Goal: Information Seeking & Learning: Learn about a topic

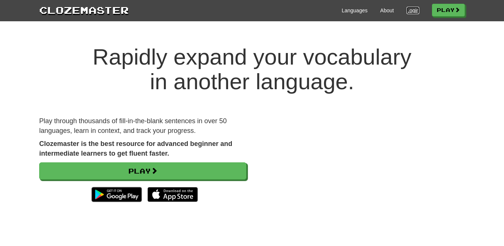
click at [410, 9] on link "Login" at bounding box center [413, 10] width 13 height 7
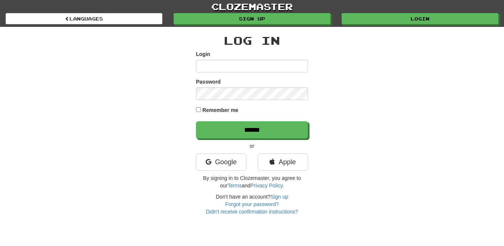
click at [247, 67] on input "Login" at bounding box center [252, 66] width 112 height 13
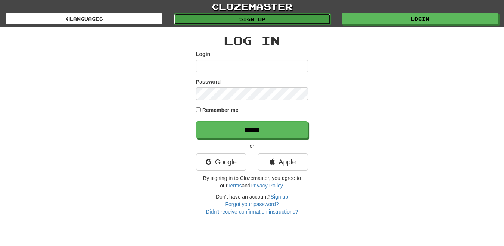
click at [268, 18] on link "Sign up" at bounding box center [252, 18] width 157 height 11
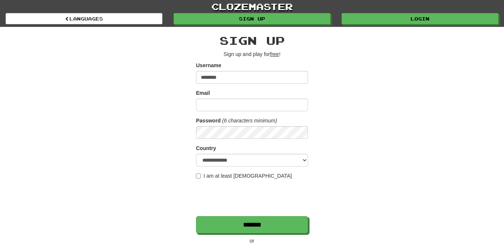
type input "********"
click at [228, 108] on input "Email" at bounding box center [252, 105] width 112 height 13
type input "**********"
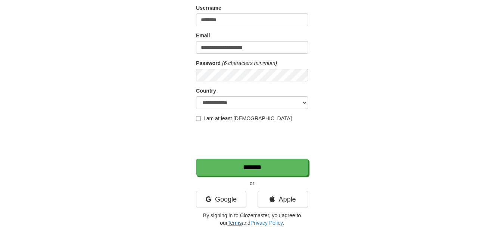
scroll to position [112, 0]
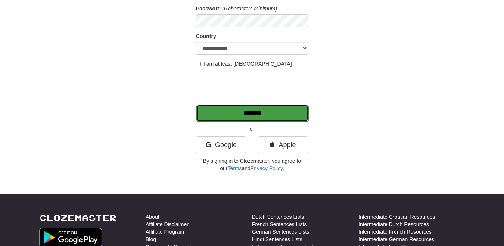
click at [225, 111] on input "*******" at bounding box center [252, 113] width 112 height 17
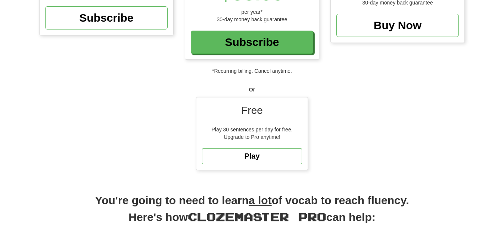
scroll to position [224, 0]
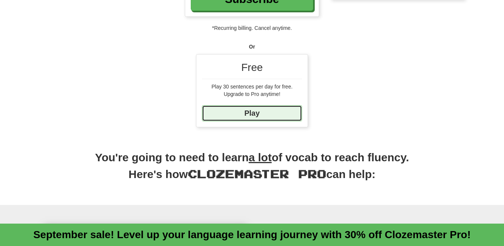
click at [266, 113] on link "Play" at bounding box center [252, 113] width 100 height 16
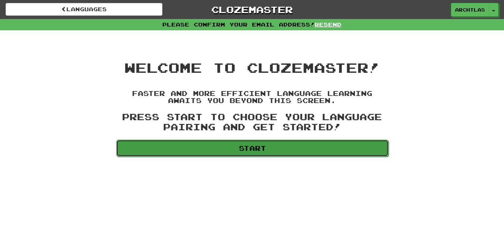
click at [268, 149] on link "Start" at bounding box center [252, 148] width 273 height 17
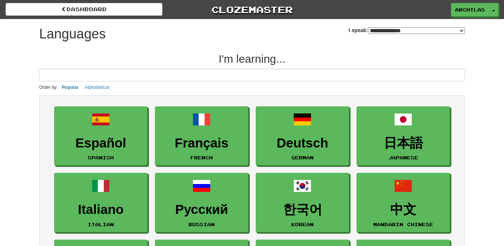
select select "*******"
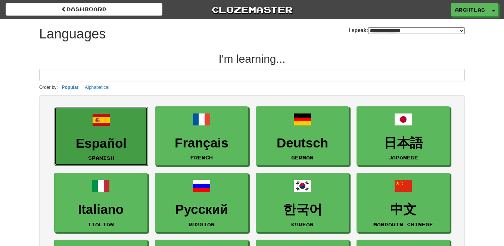
click at [102, 146] on h3 "Español" at bounding box center [101, 143] width 85 height 15
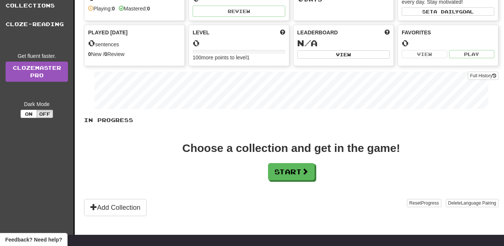
scroll to position [75, 0]
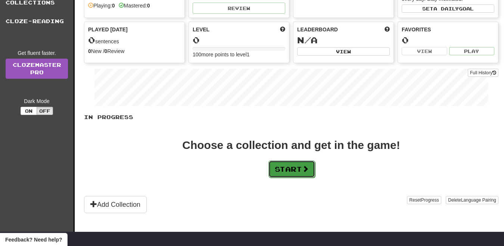
click at [294, 168] on button "Start" at bounding box center [292, 169] width 47 height 17
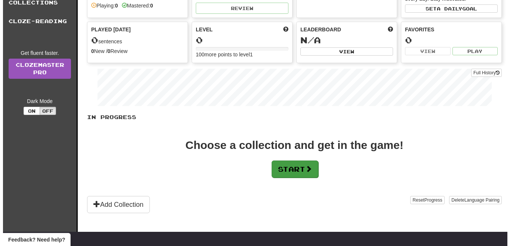
scroll to position [0, 0]
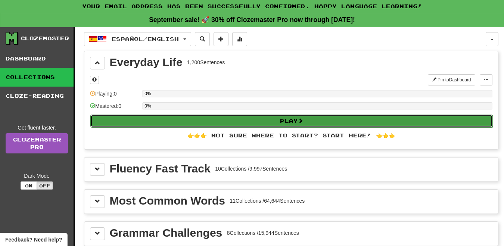
click at [232, 125] on button "Play" at bounding box center [291, 121] width 403 height 13
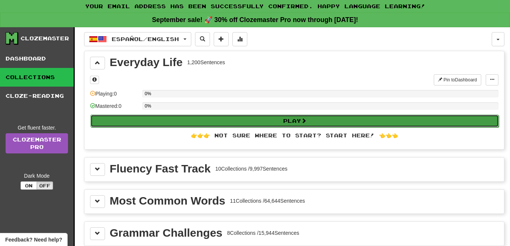
select select "**"
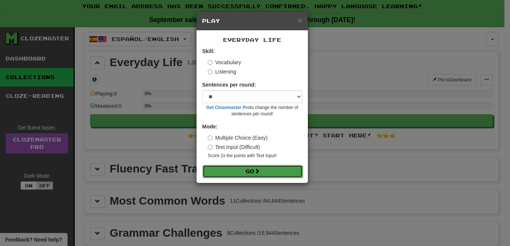
click at [244, 172] on button "Go" at bounding box center [252, 171] width 100 height 13
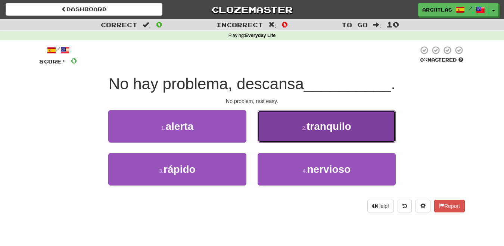
click at [329, 123] on span "tranquilo" at bounding box center [329, 127] width 45 height 12
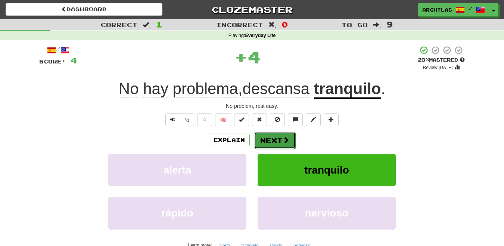
click at [285, 143] on span at bounding box center [286, 140] width 7 height 7
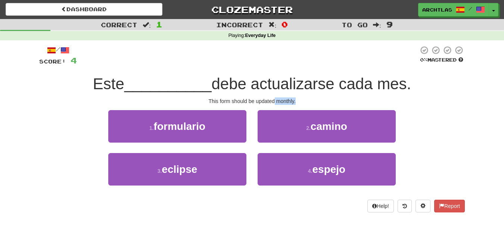
drag, startPoint x: 278, startPoint y: 100, endPoint x: 310, endPoint y: 98, distance: 31.9
click at [310, 98] on div "This form should be updated monthly." at bounding box center [252, 101] width 426 height 7
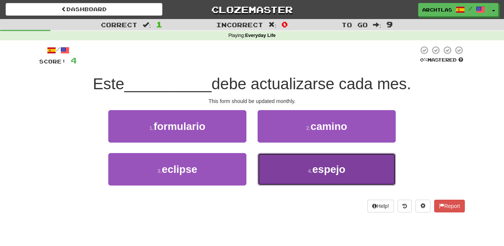
click at [301, 176] on button "4 . espejo" at bounding box center [327, 169] width 138 height 33
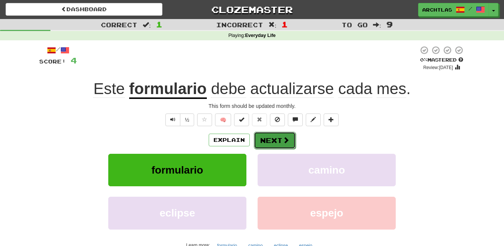
click at [267, 139] on button "Next" at bounding box center [275, 140] width 42 height 17
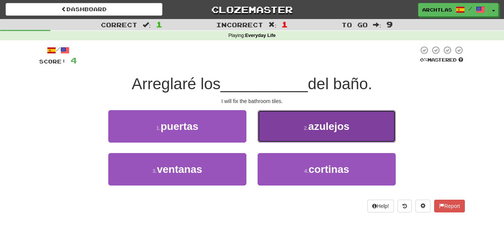
click at [323, 122] on span "azulejos" at bounding box center [329, 127] width 41 height 12
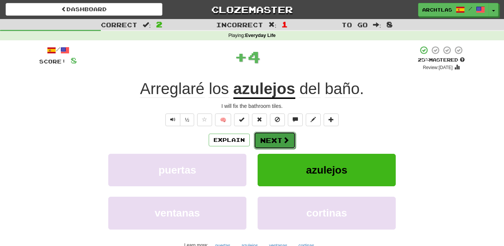
click at [283, 146] on button "Next" at bounding box center [275, 140] width 42 height 17
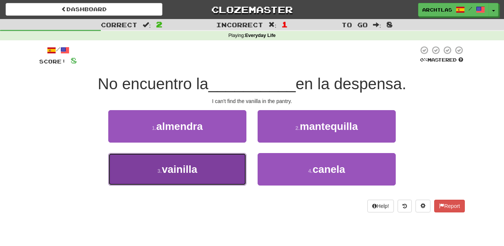
click at [225, 171] on button "3 . vainilla" at bounding box center [177, 169] width 138 height 33
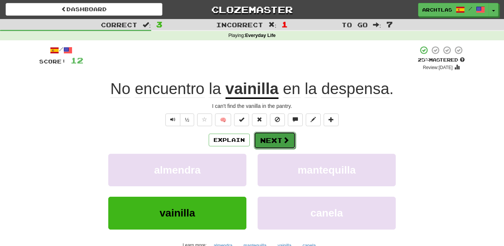
click at [281, 138] on button "Next" at bounding box center [275, 140] width 42 height 17
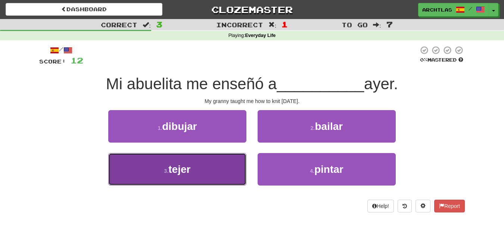
click at [218, 172] on button "3 . tejer" at bounding box center [177, 169] width 138 height 33
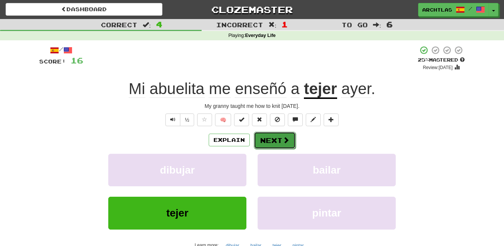
click at [278, 138] on button "Next" at bounding box center [275, 140] width 42 height 17
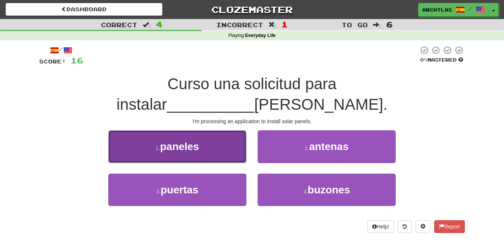
click at [192, 141] on span "paneles" at bounding box center [179, 147] width 39 height 12
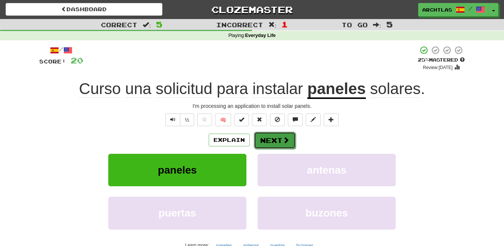
click at [288, 145] on button "Next" at bounding box center [275, 140] width 42 height 17
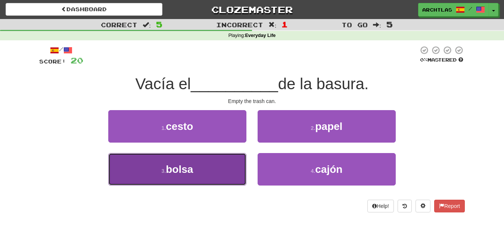
click at [193, 170] on span "bolsa" at bounding box center [179, 170] width 27 height 12
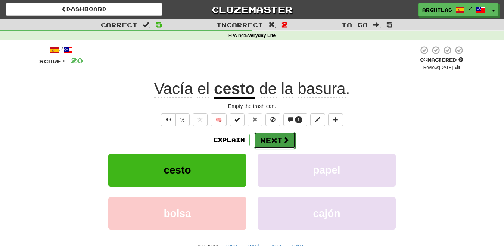
click at [279, 143] on button "Next" at bounding box center [275, 140] width 42 height 17
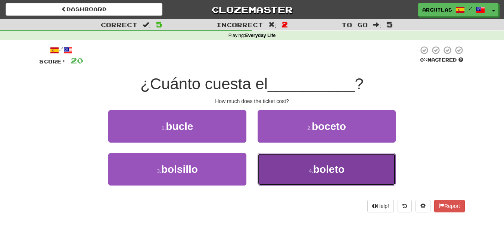
click at [314, 178] on button "4 . boleto" at bounding box center [327, 169] width 138 height 33
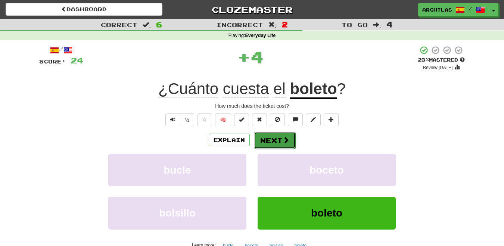
click at [275, 141] on button "Next" at bounding box center [275, 140] width 42 height 17
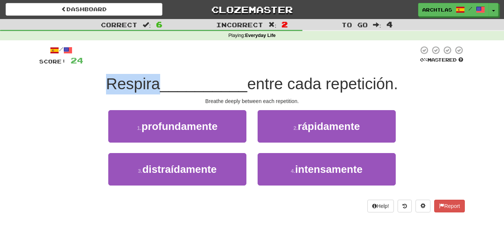
drag, startPoint x: 100, startPoint y: 85, endPoint x: 158, endPoint y: 81, distance: 58.0
click at [158, 81] on div "Respira __________ entre cada repetición." at bounding box center [252, 84] width 426 height 21
click at [158, 81] on span "Respira" at bounding box center [133, 84] width 54 height 18
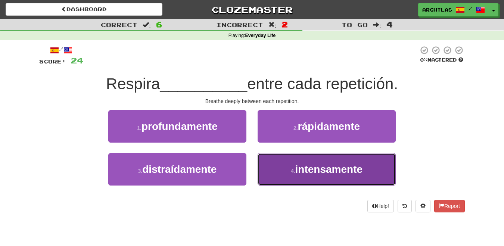
click at [304, 173] on span "intensamente" at bounding box center [329, 170] width 68 height 12
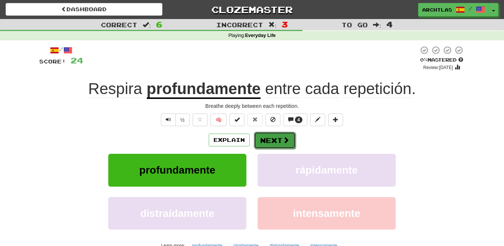
click at [266, 139] on button "Next" at bounding box center [275, 140] width 42 height 17
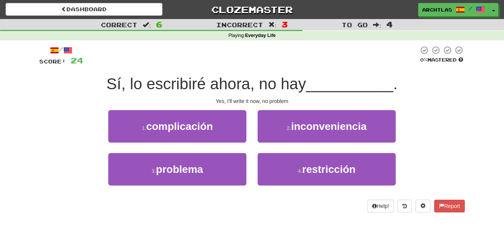
click at [39, 132] on div "1 . complicación 2 . inconveniencia" at bounding box center [252, 131] width 448 height 43
click at [40, 149] on div "1 . complicación 2 . inconveniencia" at bounding box center [252, 131] width 448 height 43
click at [20, 165] on div "Correct : 6 Incorrect : 3 To go : 4 Playing : Everyday Life / Score: 24 0 % Mas…" at bounding box center [252, 121] width 504 height 204
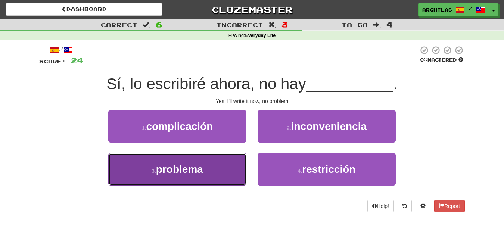
click at [172, 170] on span "problema" at bounding box center [179, 170] width 47 height 12
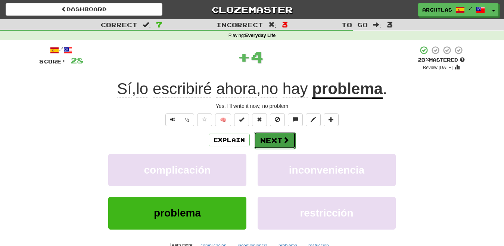
click at [273, 143] on button "Next" at bounding box center [275, 140] width 42 height 17
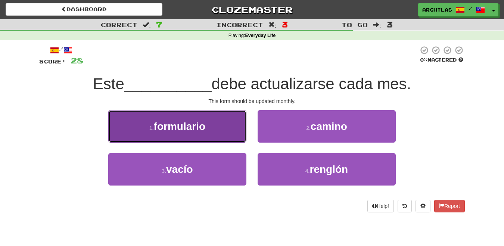
click at [205, 119] on button "1 . formulario" at bounding box center [177, 126] width 138 height 33
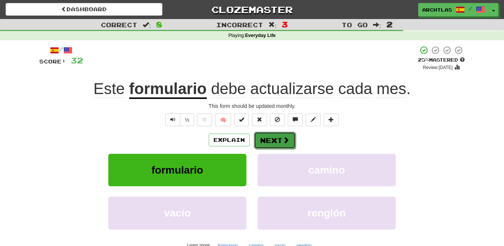
click at [294, 142] on button "Next" at bounding box center [275, 140] width 42 height 17
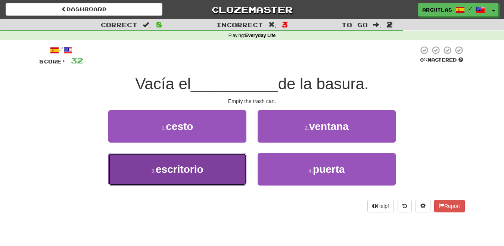
click at [172, 173] on span "escritorio" at bounding box center [180, 170] width 48 height 12
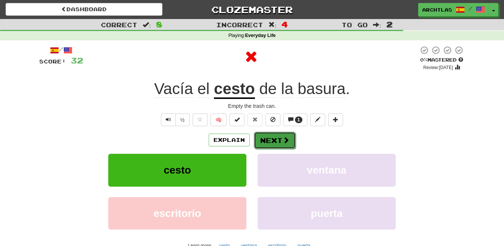
click at [270, 144] on button "Next" at bounding box center [275, 140] width 42 height 17
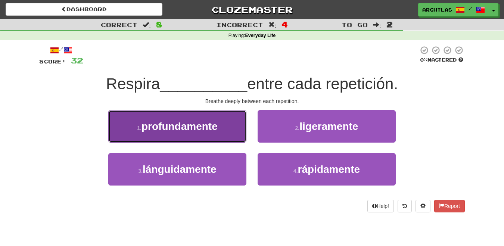
click at [192, 130] on span "profundamente" at bounding box center [180, 127] width 76 height 12
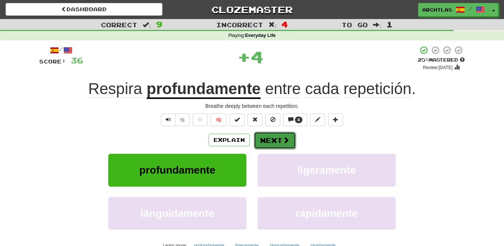
click at [282, 142] on button "Next" at bounding box center [275, 140] width 42 height 17
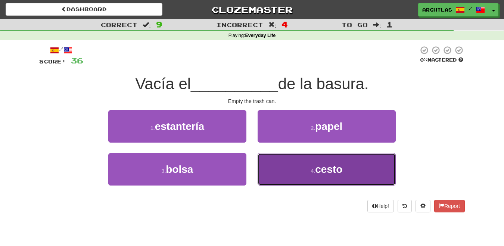
click at [296, 179] on button "4 . cesto" at bounding box center [327, 169] width 138 height 33
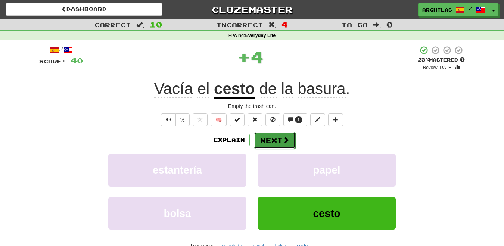
click at [283, 137] on span at bounding box center [286, 140] width 7 height 7
